Goal: Information Seeking & Learning: Learn about a topic

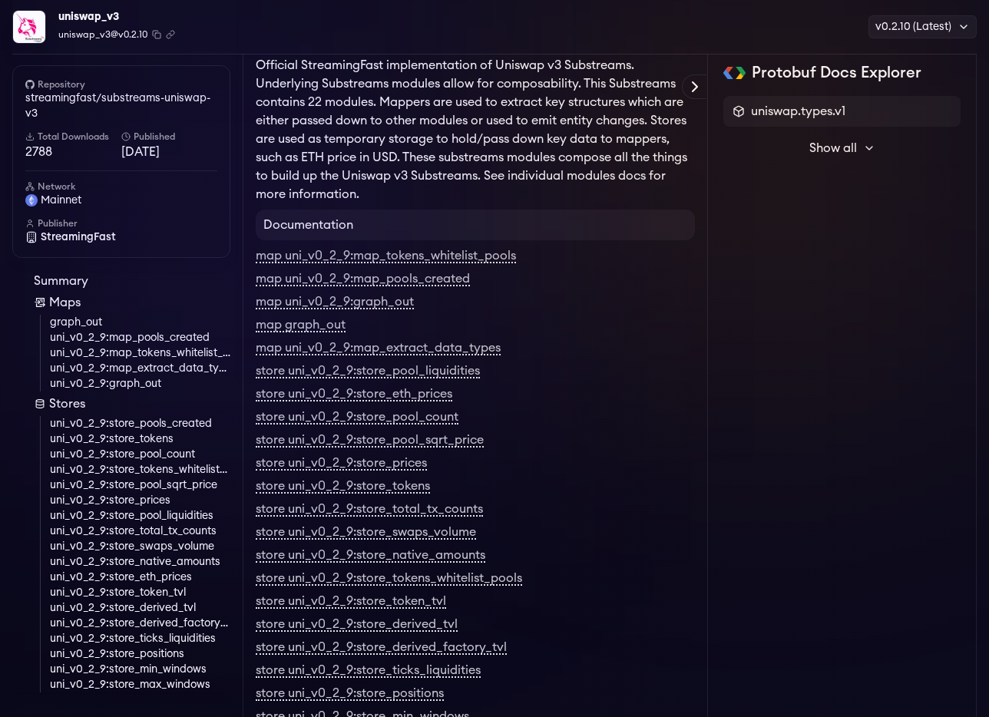
scroll to position [144, 0]
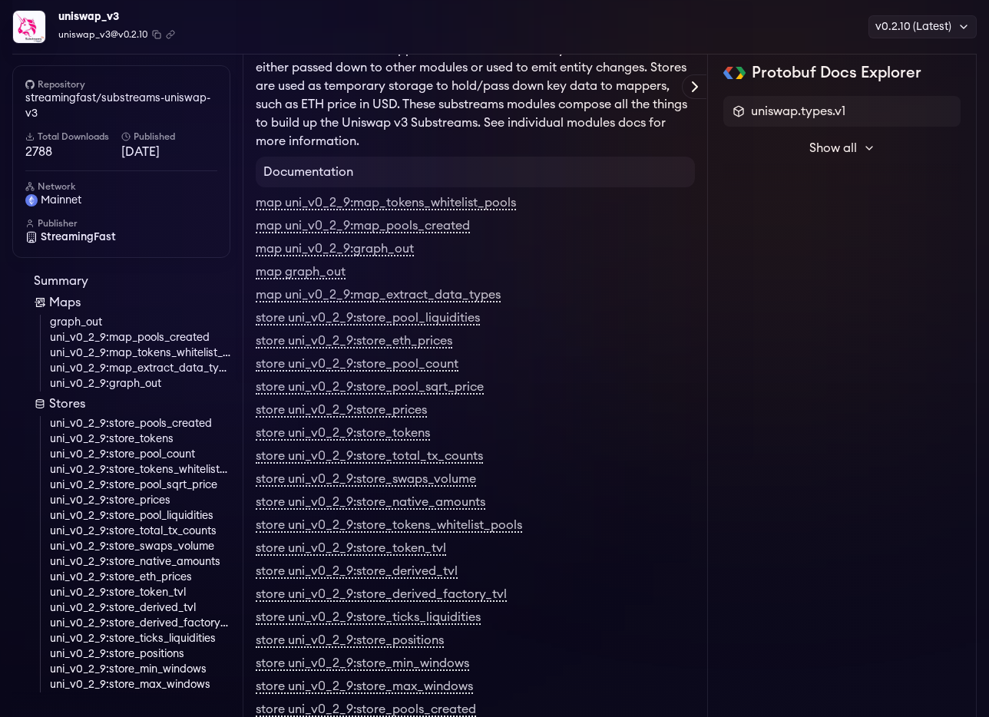
scroll to position [188, 0]
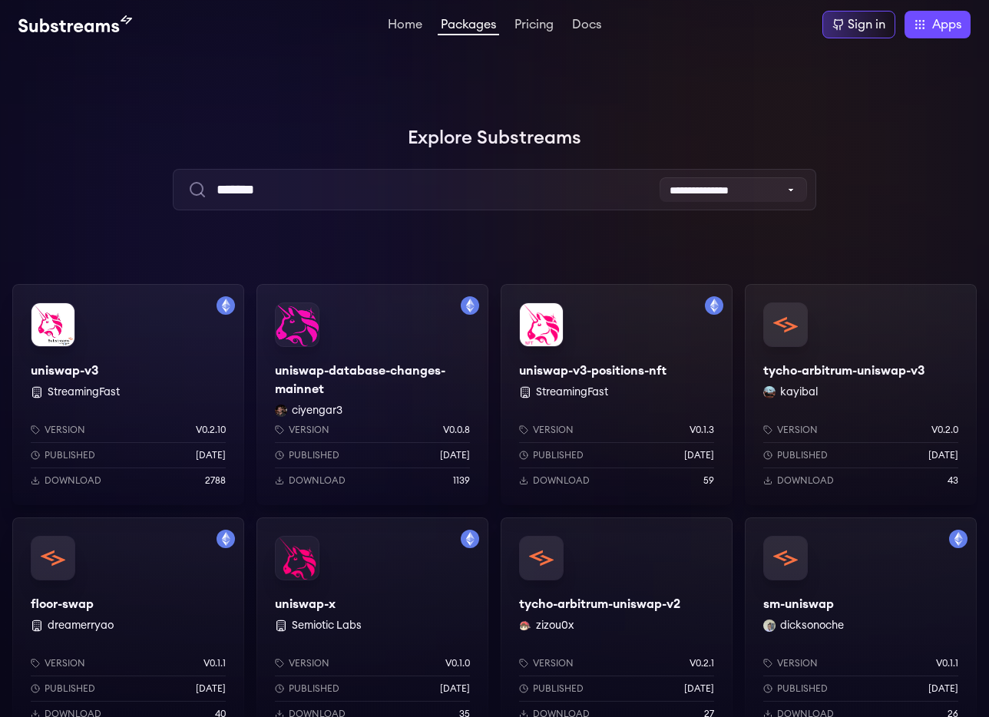
scroll to position [82, 0]
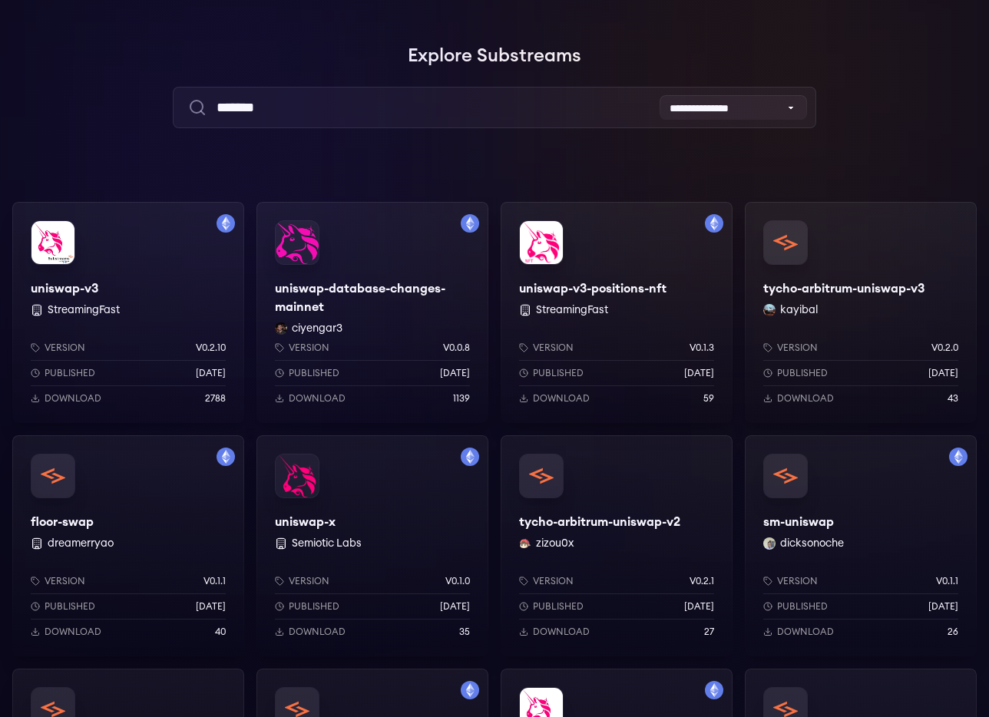
click at [594, 271] on div "uniswap-v3-positions-nft StreamingFast Version v0.1.3 Published [DATE] Download…" at bounding box center [616, 312] width 232 height 221
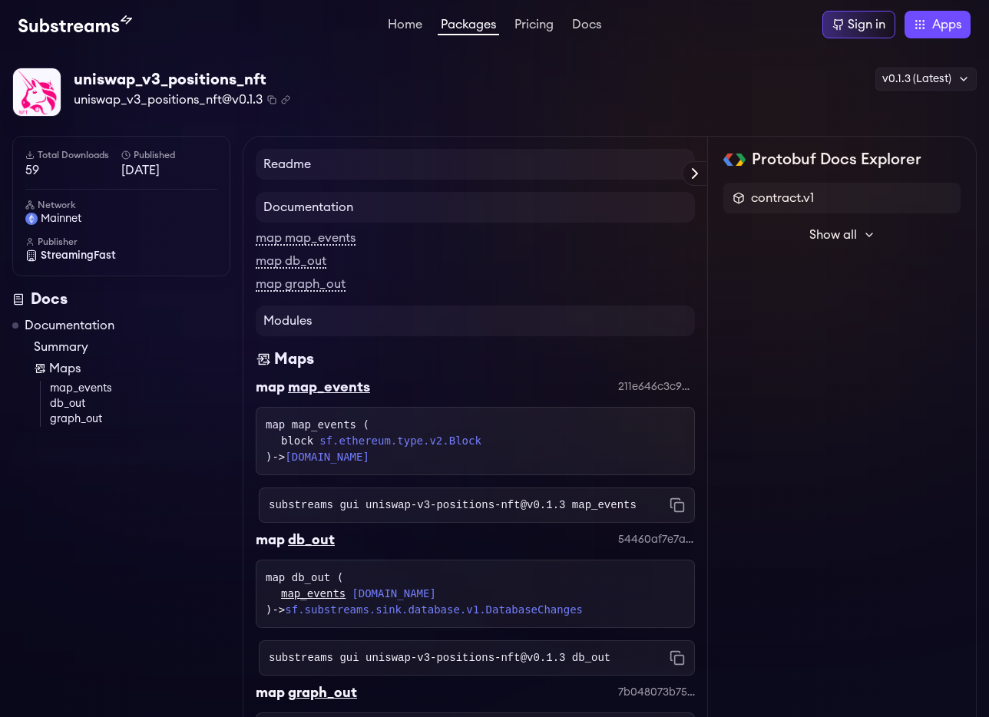
click at [582, 166] on h4 "Readme" at bounding box center [475, 164] width 439 height 31
click at [309, 163] on h4 "Readme" at bounding box center [475, 164] width 439 height 31
click at [283, 100] on icon "Copy .spkg link to clipboard" at bounding box center [284, 100] width 5 height 5
click at [87, 421] on link "graph_out" at bounding box center [140, 418] width 180 height 15
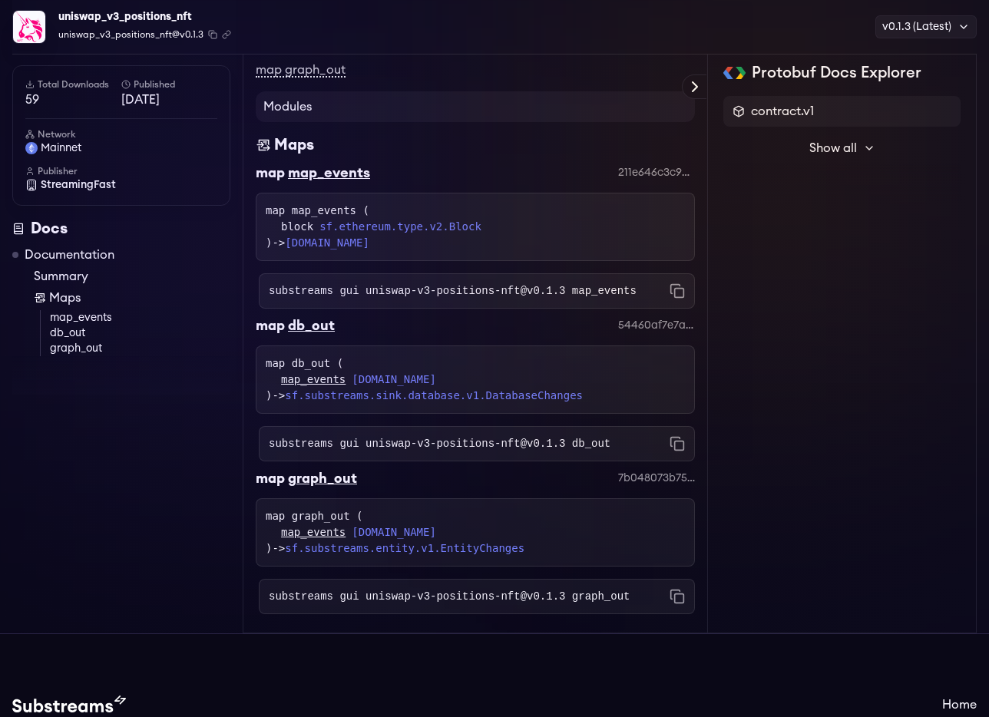
scroll to position [399, 0]
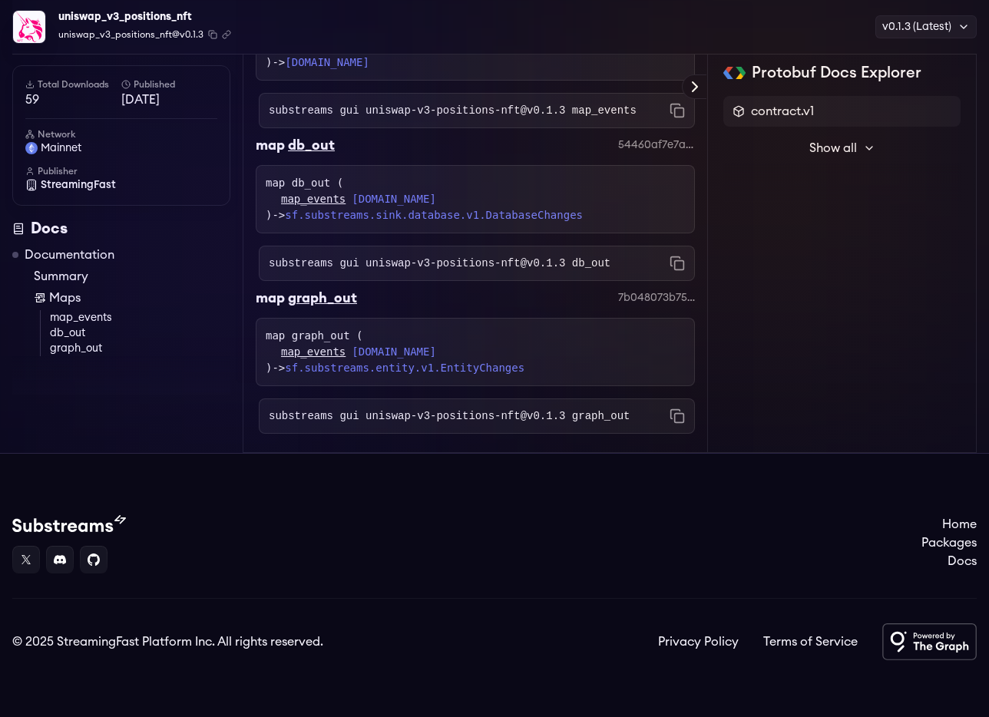
click at [602, 415] on code "substreams gui uniswap-v3-positions-nft@v0.1.3 graph_out" at bounding box center [449, 415] width 361 height 15
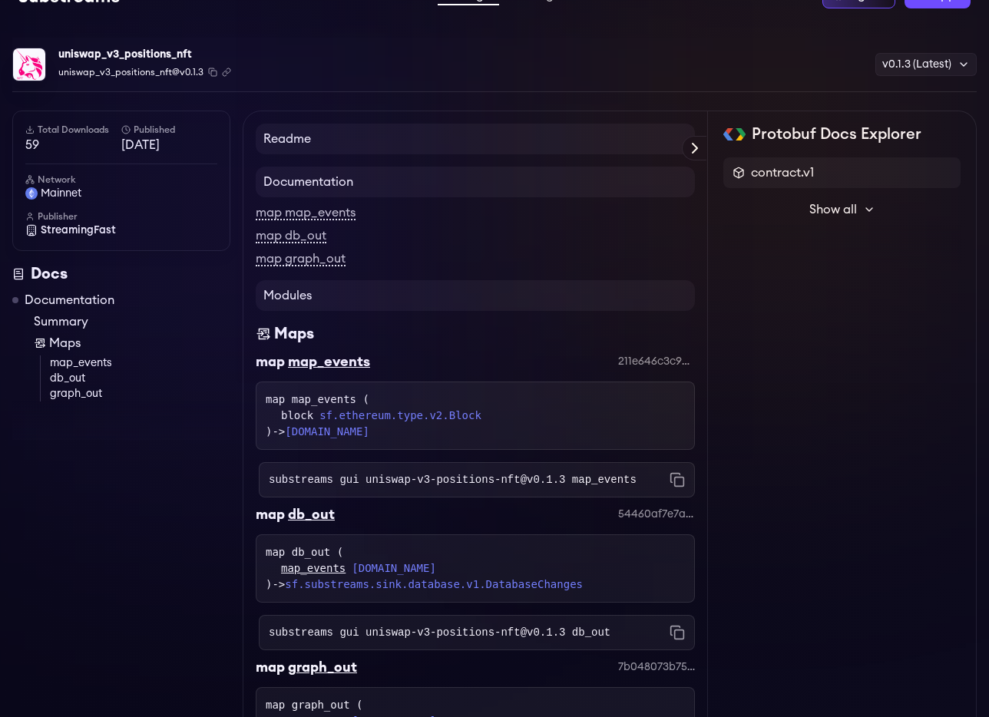
scroll to position [0, 0]
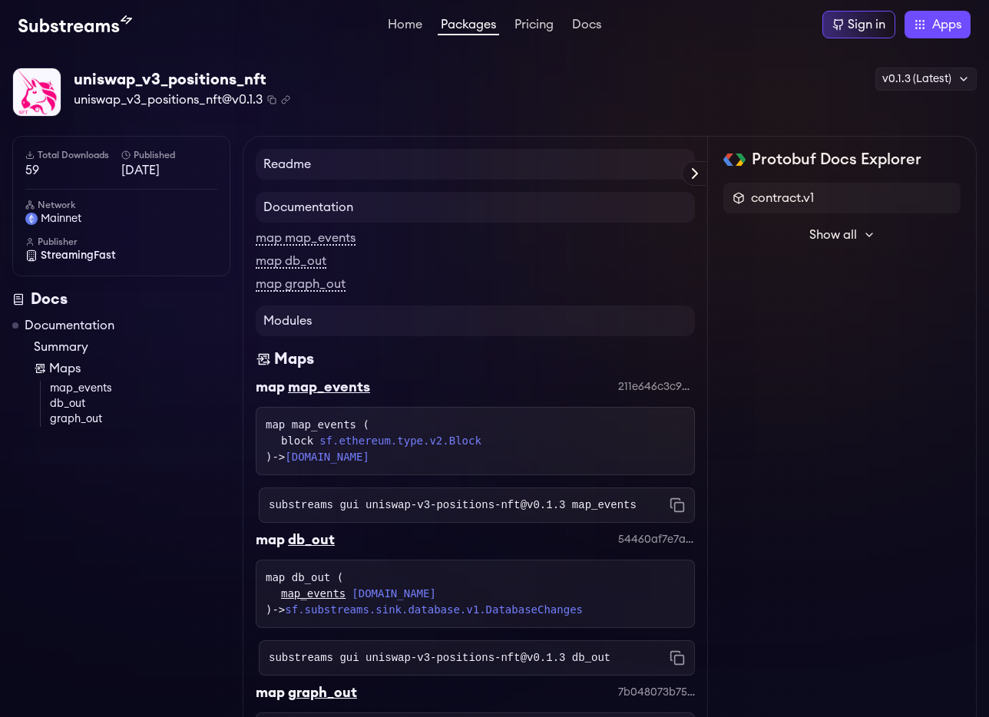
click at [833, 236] on span "Show all" at bounding box center [833, 235] width 48 height 18
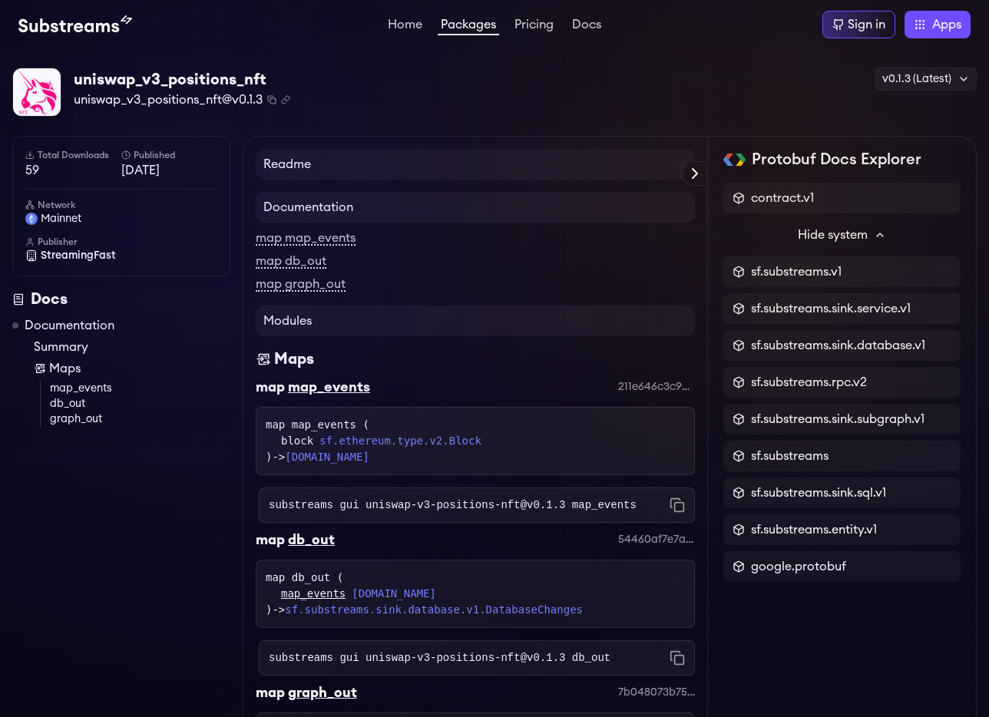
click at [78, 18] on img at bounding box center [75, 24] width 114 height 18
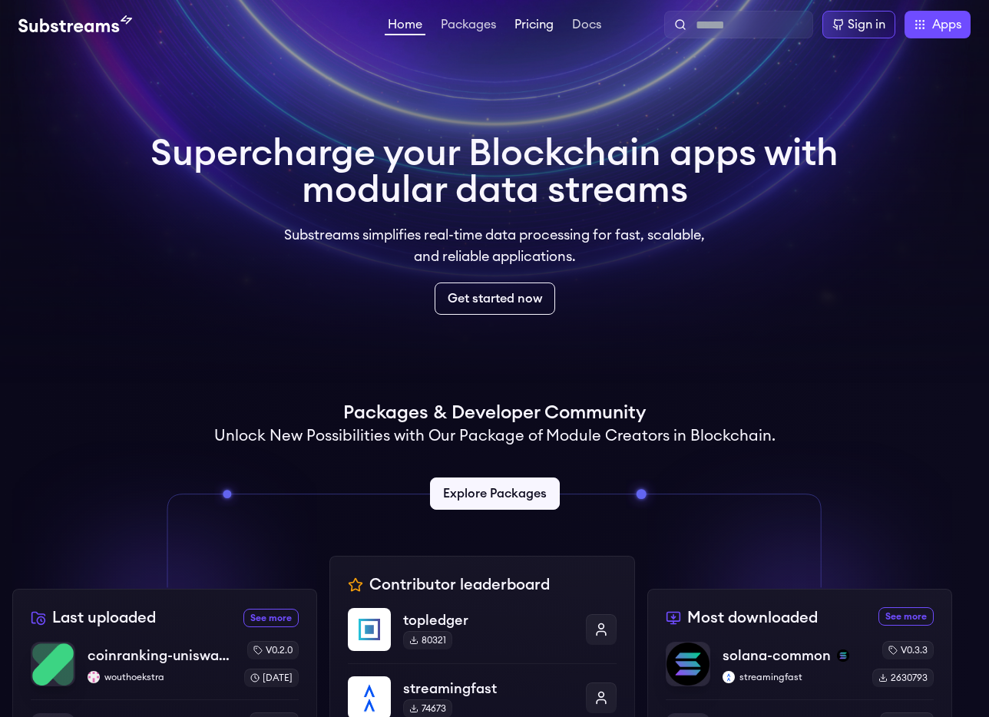
click at [529, 26] on link "Pricing" at bounding box center [533, 25] width 45 height 15
